Goal: Register for event/course

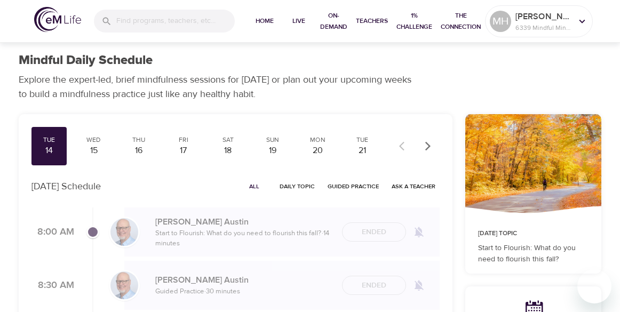
scroll to position [213, 0]
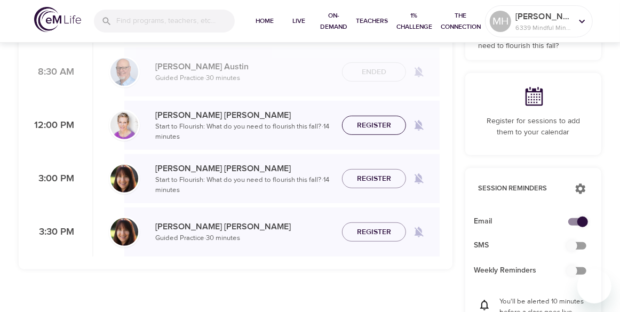
click at [379, 125] on span "Register" at bounding box center [374, 125] width 34 height 13
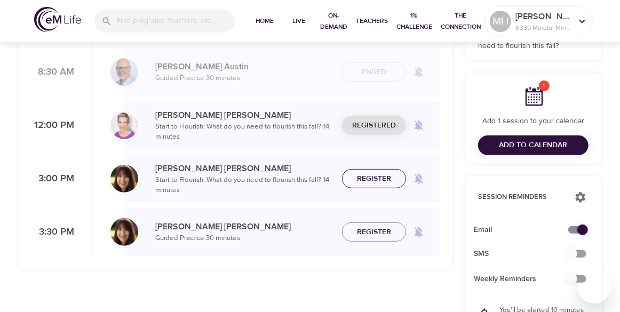
click at [376, 179] on span "Register" at bounding box center [374, 178] width 34 height 13
click at [374, 234] on span "Register" at bounding box center [374, 232] width 34 height 13
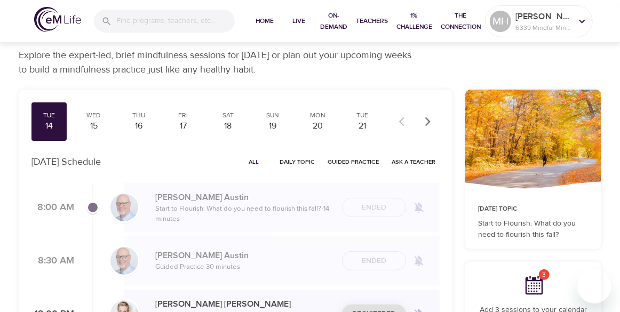
scroll to position [0, 0]
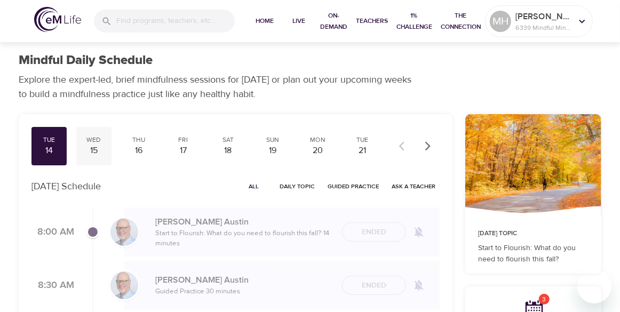
click at [95, 142] on div "Wed" at bounding box center [94, 139] width 27 height 9
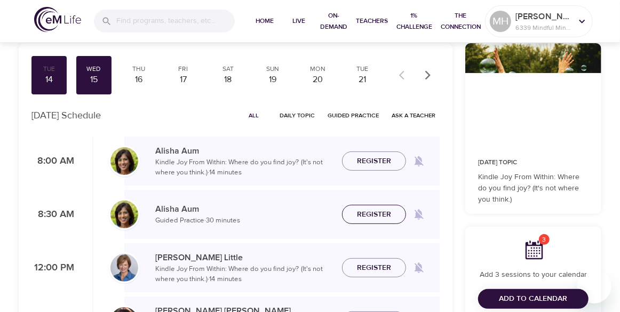
scroll to position [142, 0]
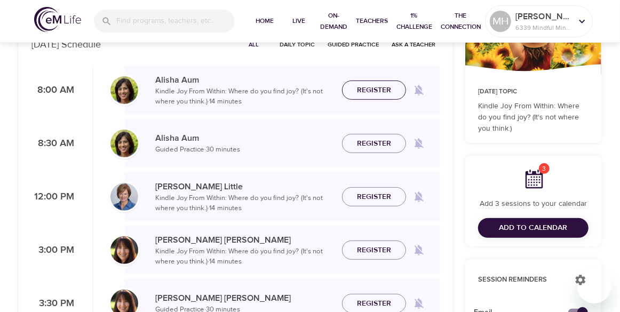
click at [375, 89] on span "Register" at bounding box center [374, 90] width 34 height 13
click at [377, 144] on span "Register" at bounding box center [374, 143] width 34 height 13
click at [373, 197] on span "Register" at bounding box center [374, 196] width 34 height 13
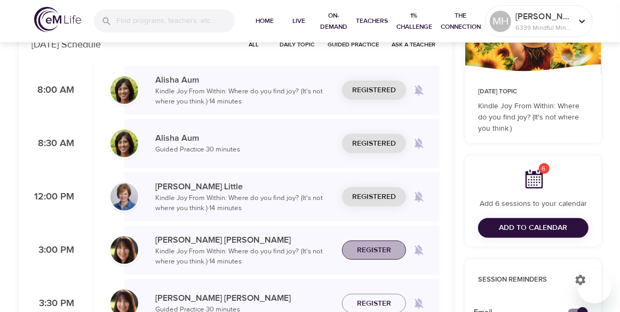
click at [381, 249] on span "Register" at bounding box center [374, 250] width 34 height 13
click at [372, 305] on span "Register" at bounding box center [374, 303] width 34 height 13
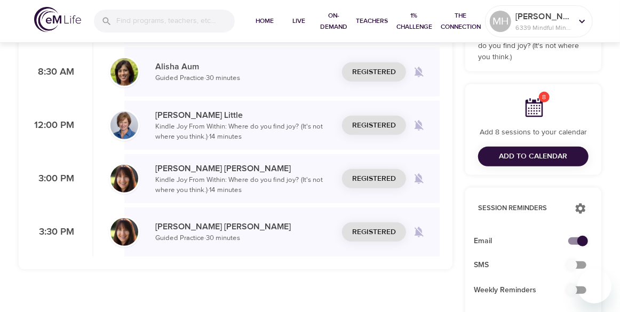
scroll to position [213, 0]
click at [583, 208] on icon "button" at bounding box center [580, 208] width 10 height 10
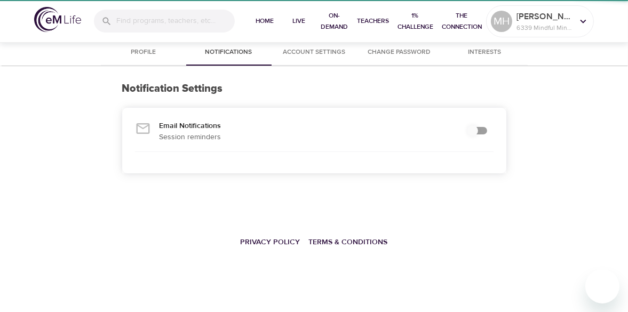
checkbox input "true"
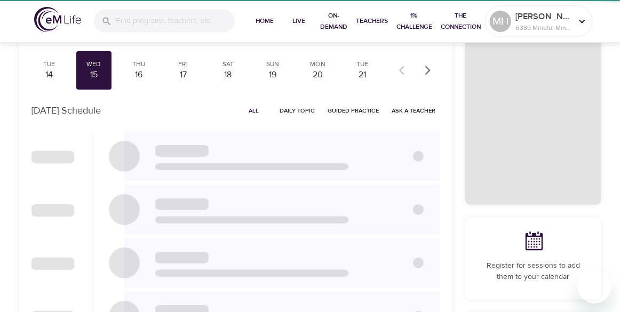
checkbox input "true"
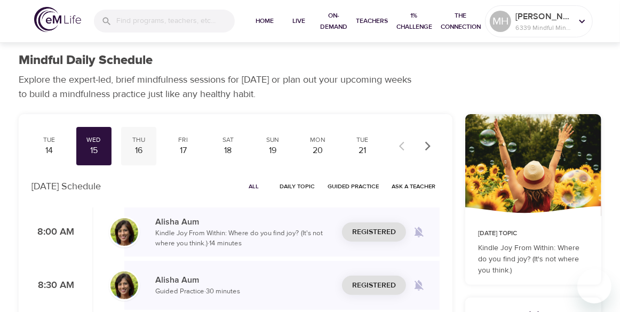
click at [134, 144] on div "Thu 16" at bounding box center [138, 146] width 35 height 38
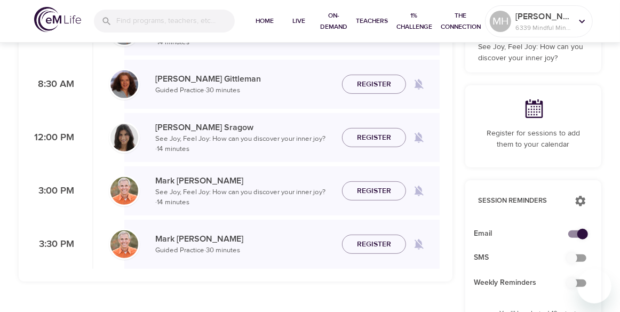
scroll to position [213, 0]
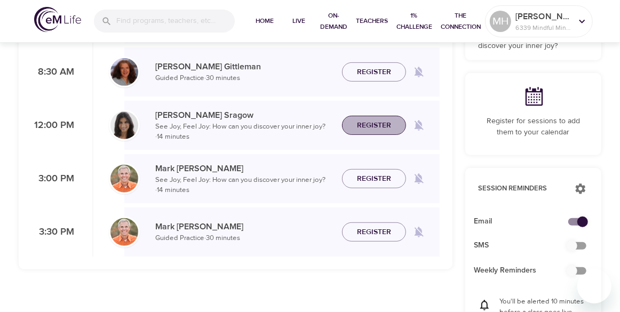
click at [368, 125] on span "Register" at bounding box center [374, 125] width 34 height 13
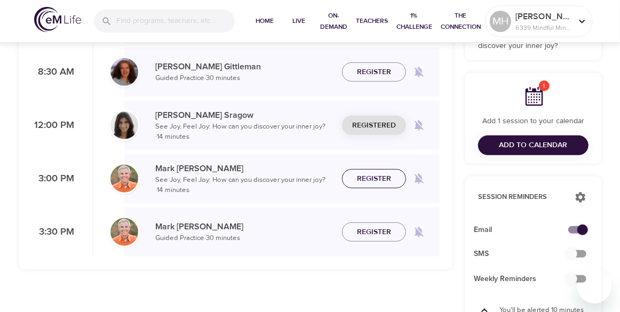
click at [376, 182] on span "Register" at bounding box center [374, 178] width 34 height 13
click at [373, 233] on span "Register" at bounding box center [374, 232] width 34 height 13
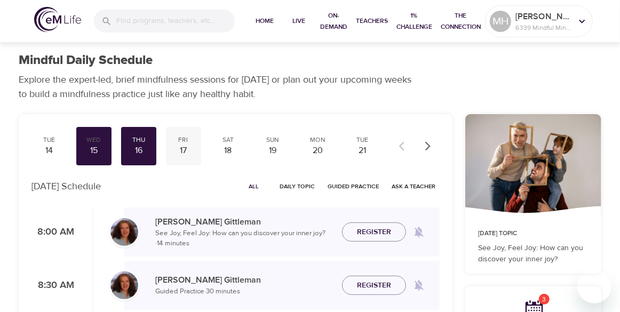
click at [192, 143] on div "Fri" at bounding box center [183, 139] width 27 height 9
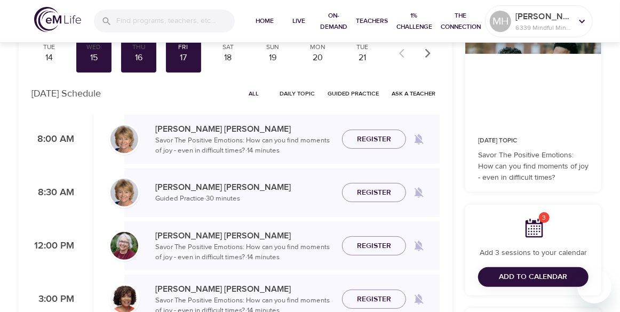
scroll to position [142, 0]
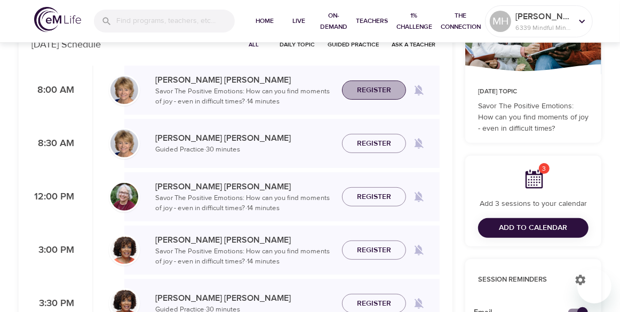
click at [372, 88] on span "Register" at bounding box center [374, 90] width 34 height 13
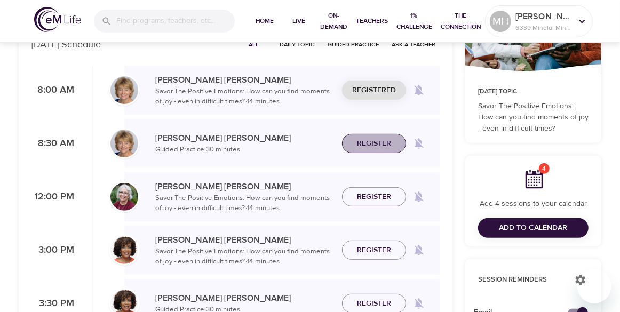
click at [376, 141] on span "Register" at bounding box center [374, 143] width 34 height 13
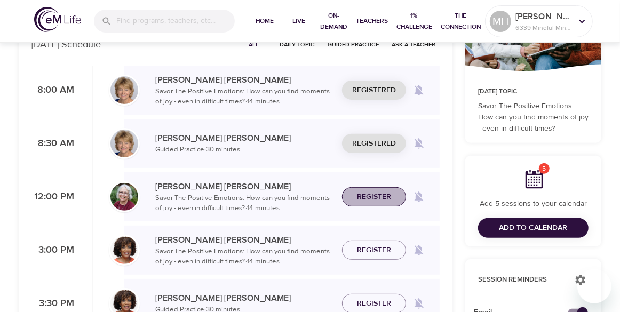
click at [376, 194] on span "Register" at bounding box center [374, 196] width 34 height 13
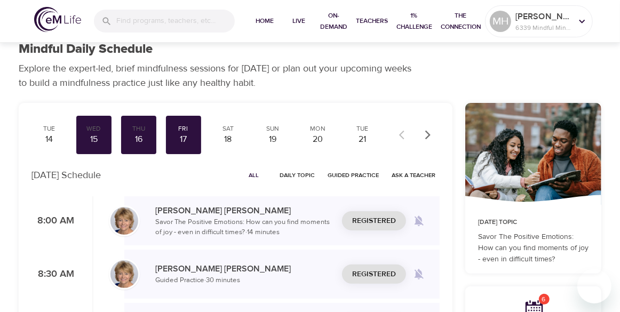
scroll to position [0, 0]
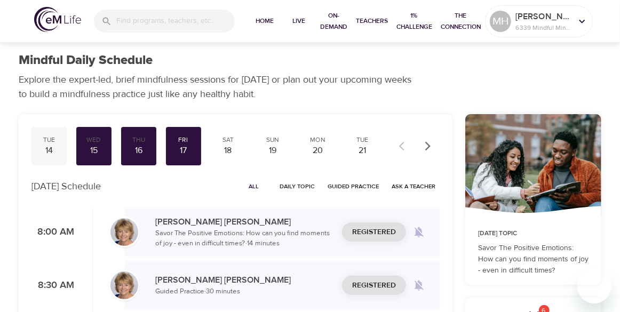
click at [54, 148] on div "14" at bounding box center [49, 150] width 27 height 12
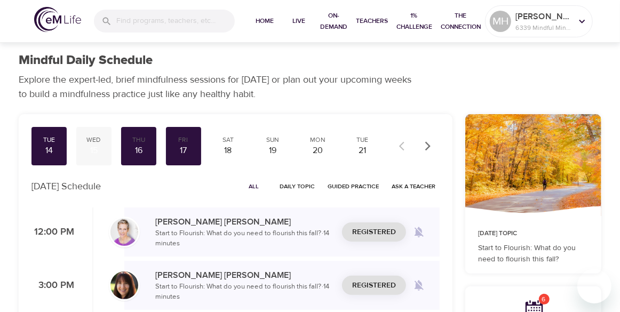
click at [94, 146] on div "15" at bounding box center [94, 150] width 27 height 12
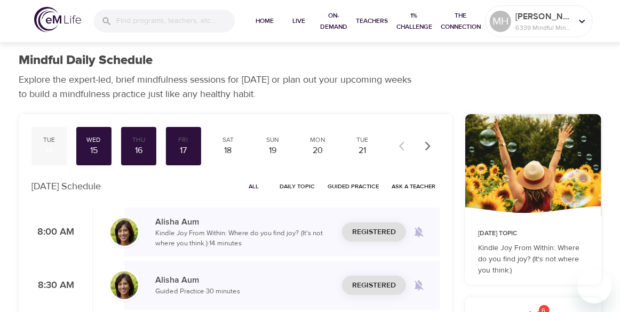
click at [49, 143] on div "Tue" at bounding box center [49, 139] width 27 height 9
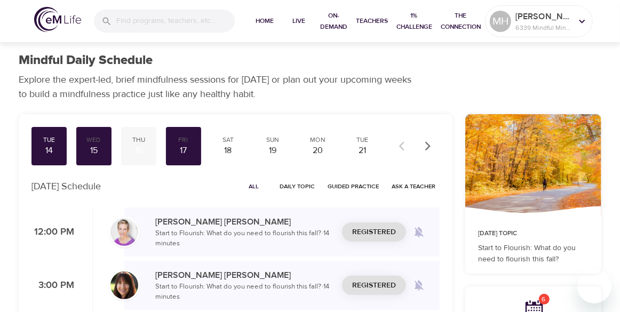
click at [142, 147] on div "16" at bounding box center [138, 150] width 27 height 12
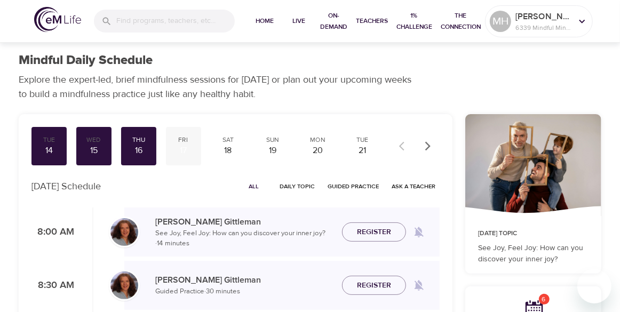
click at [182, 148] on div "17" at bounding box center [183, 150] width 27 height 12
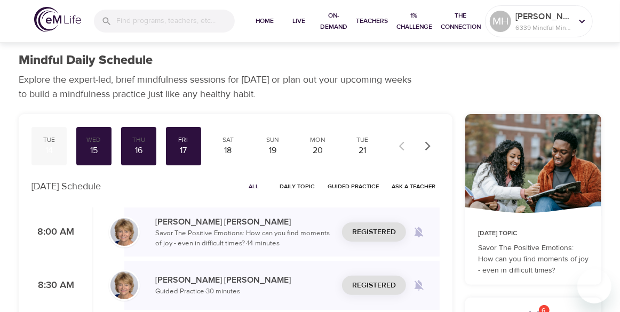
click at [52, 144] on div "14" at bounding box center [49, 150] width 27 height 12
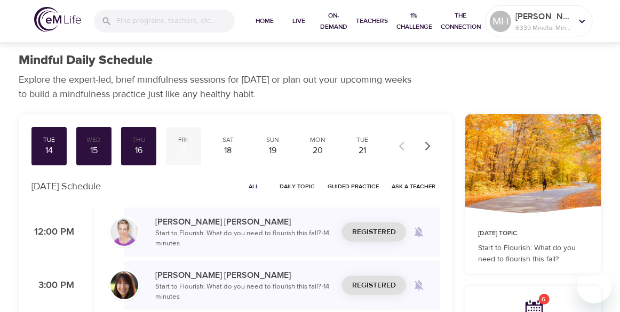
click at [179, 149] on div "17" at bounding box center [183, 150] width 27 height 12
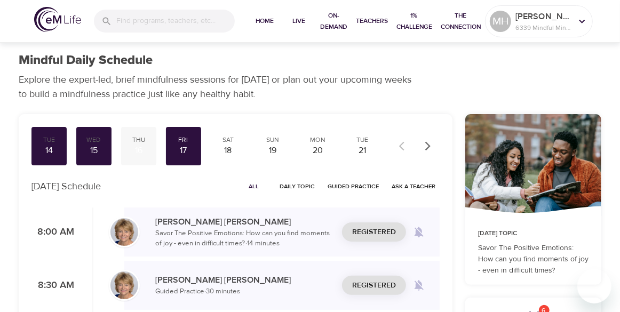
click at [140, 143] on div "Thu" at bounding box center [138, 139] width 27 height 9
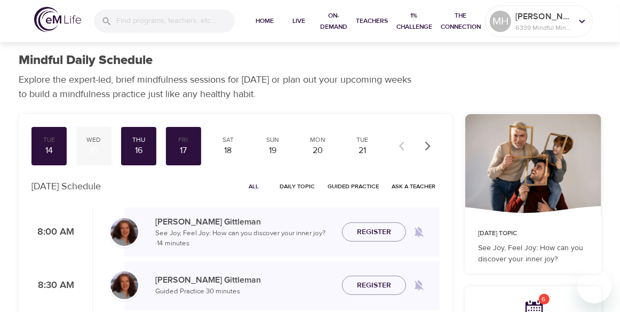
click at [94, 143] on div "Wed" at bounding box center [94, 139] width 27 height 9
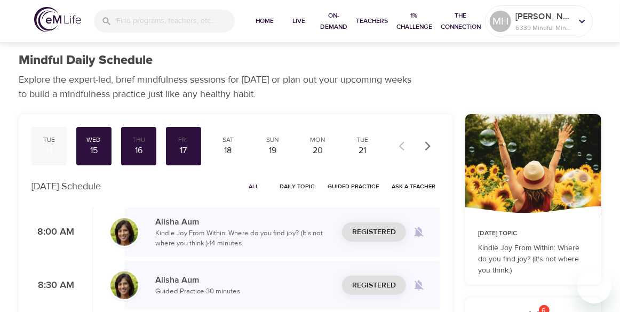
click at [52, 144] on div "14" at bounding box center [49, 150] width 27 height 12
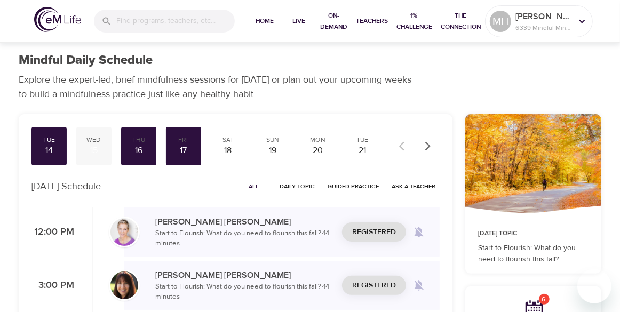
click at [101, 142] on div "Wed" at bounding box center [94, 139] width 27 height 9
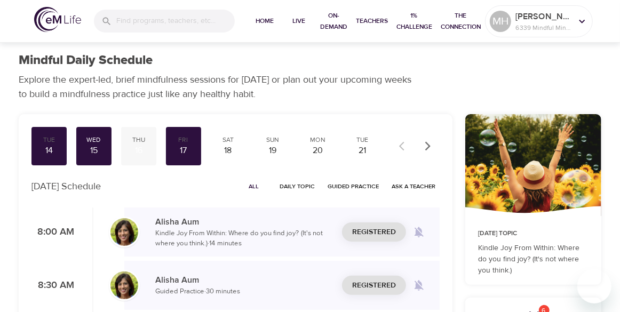
click at [140, 148] on div "16" at bounding box center [138, 150] width 27 height 12
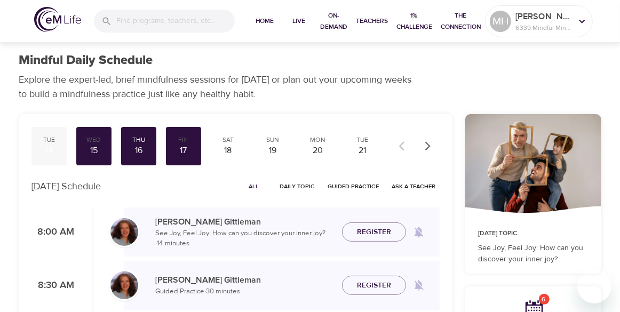
click at [53, 144] on div "14" at bounding box center [49, 150] width 27 height 12
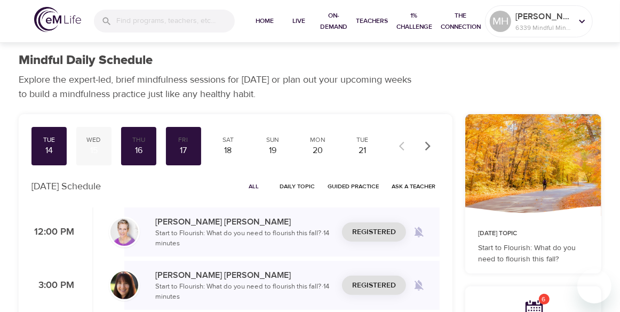
click at [92, 147] on div "15" at bounding box center [94, 150] width 27 height 12
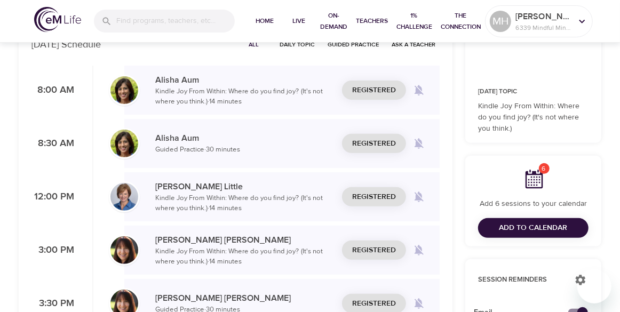
scroll to position [71, 0]
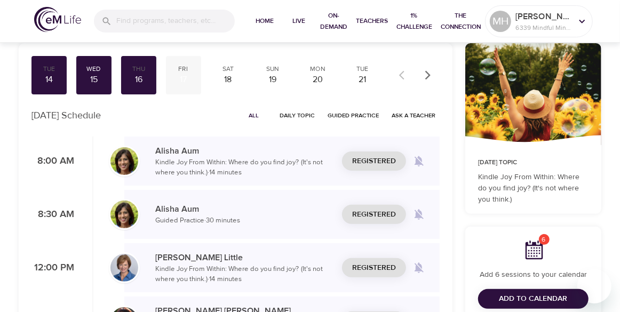
click at [189, 73] on div "Fri" at bounding box center [183, 69] width 27 height 9
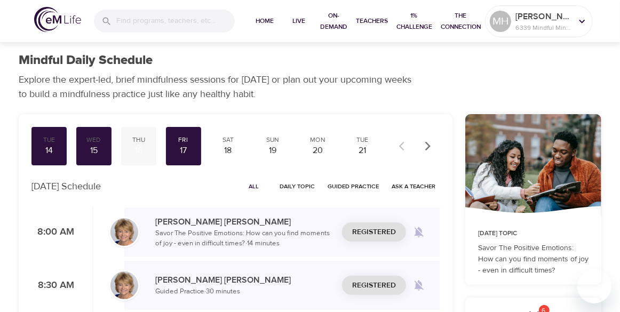
click at [138, 137] on div "Thu" at bounding box center [138, 139] width 27 height 9
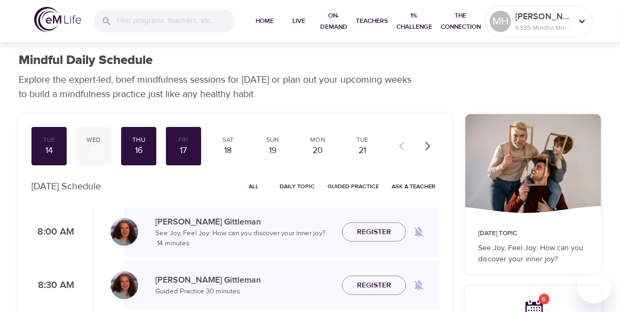
click at [97, 144] on div "15" at bounding box center [94, 150] width 27 height 12
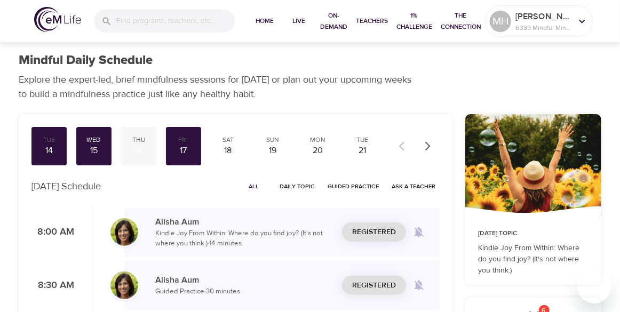
click at [139, 145] on div "16" at bounding box center [138, 150] width 27 height 12
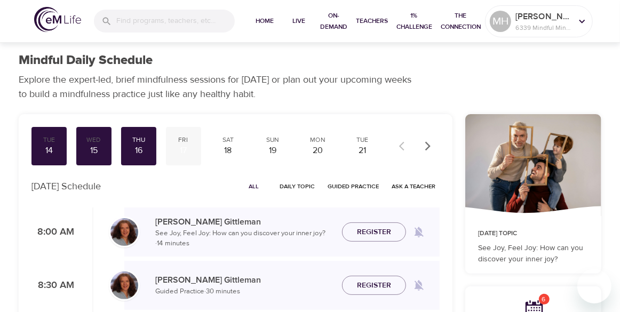
click at [181, 149] on div "17" at bounding box center [183, 150] width 27 height 12
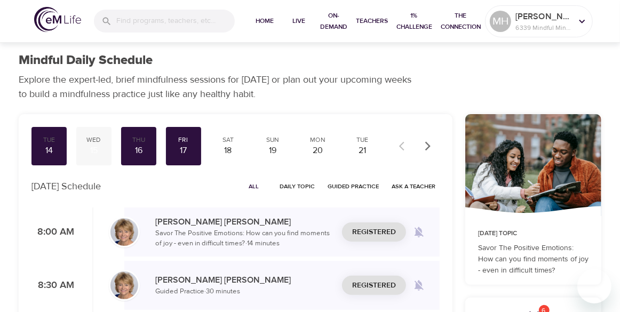
click at [96, 150] on div "15" at bounding box center [94, 150] width 27 height 12
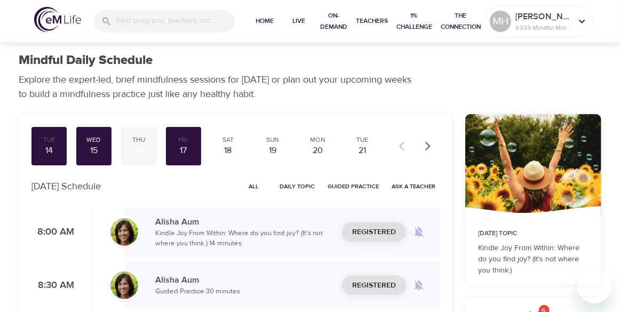
click at [135, 148] on div "16" at bounding box center [138, 150] width 27 height 12
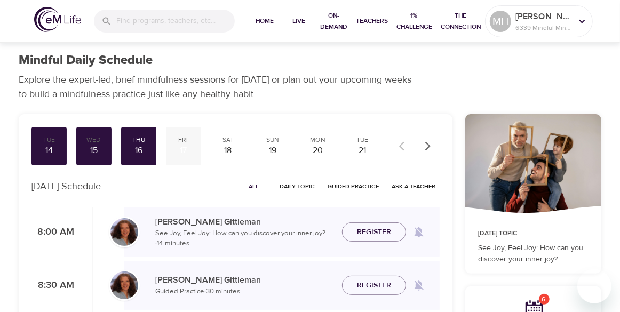
click at [178, 146] on div "17" at bounding box center [183, 150] width 27 height 12
